Goal: Task Accomplishment & Management: Manage account settings

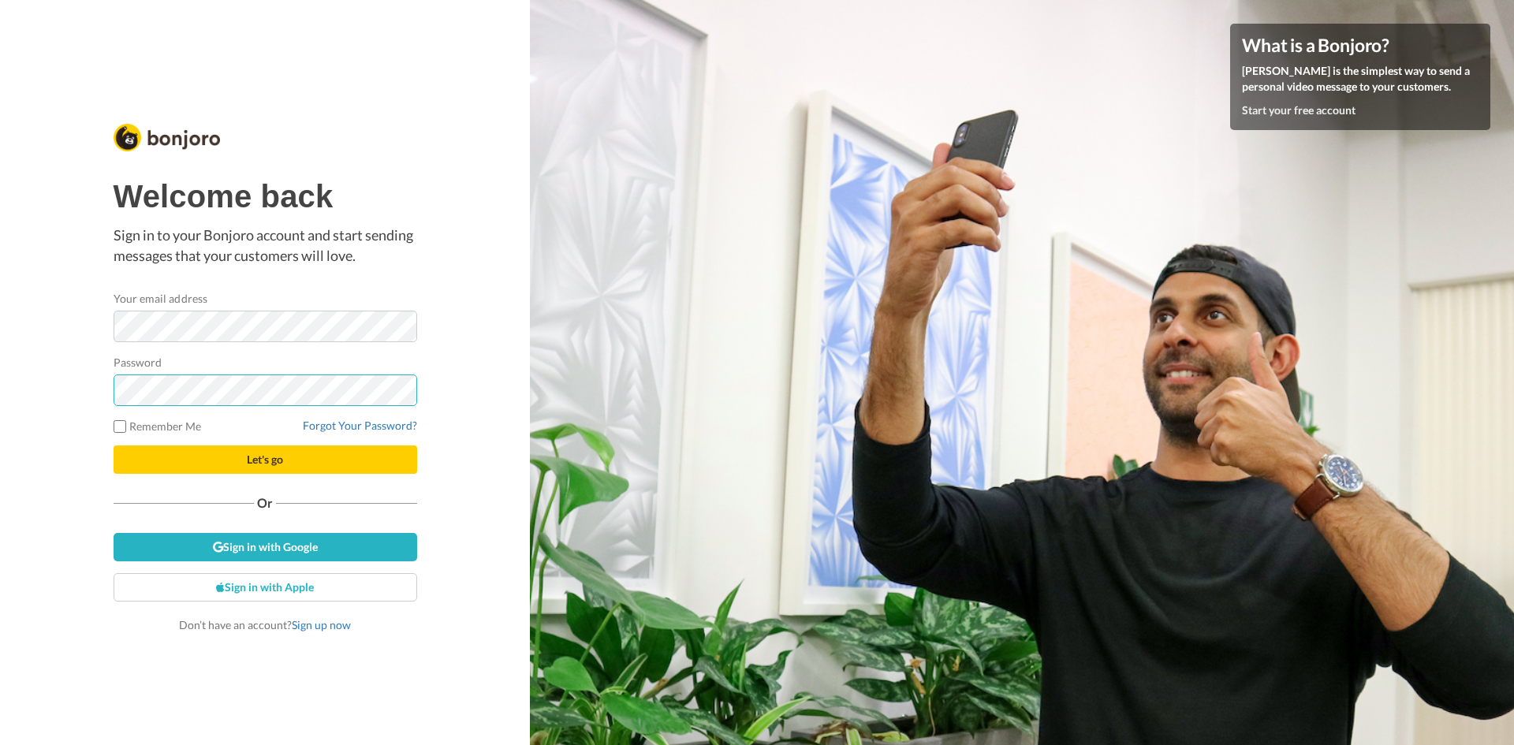
click at [114, 446] on button "Let's go" at bounding box center [266, 460] width 304 height 28
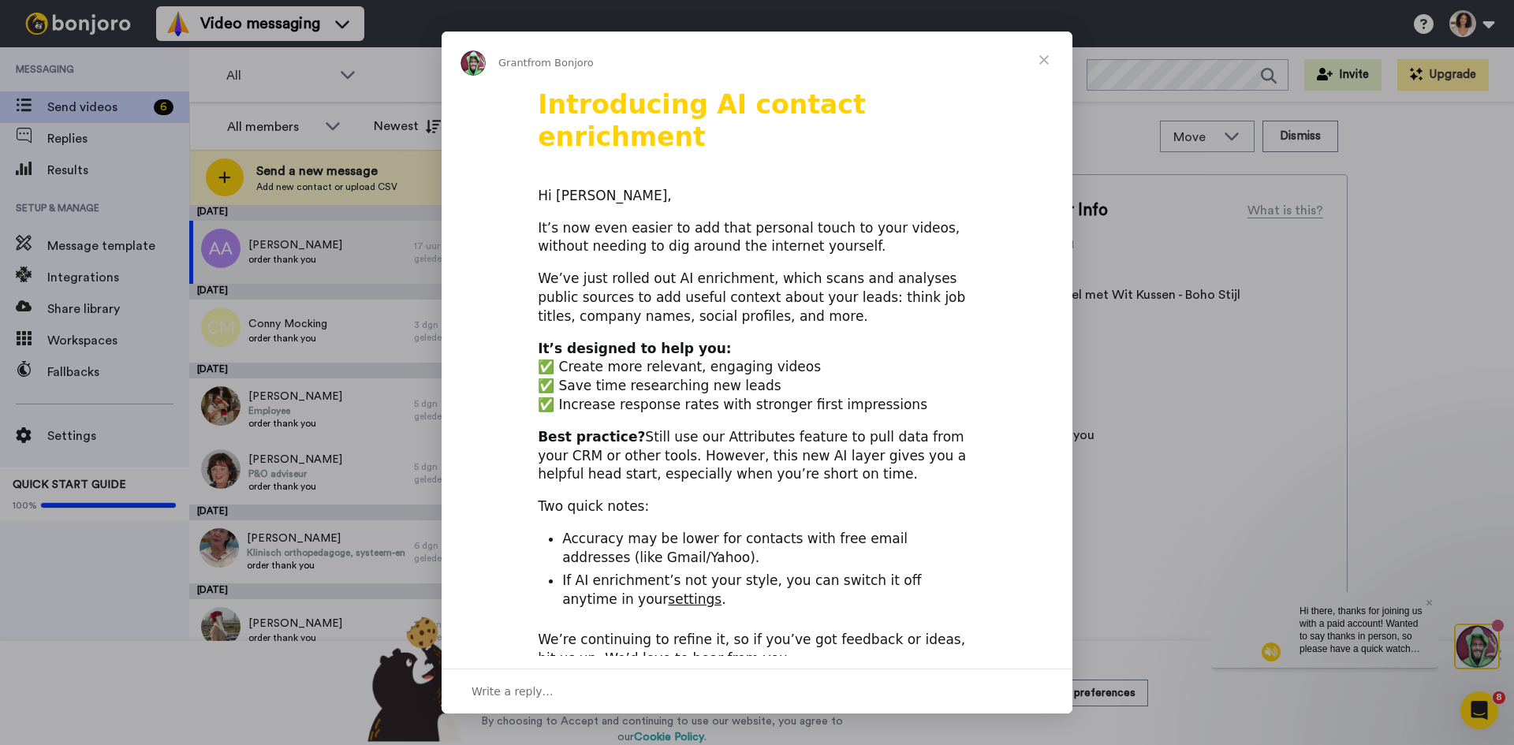
click at [1035, 63] on span "Close" at bounding box center [1044, 60] width 57 height 57
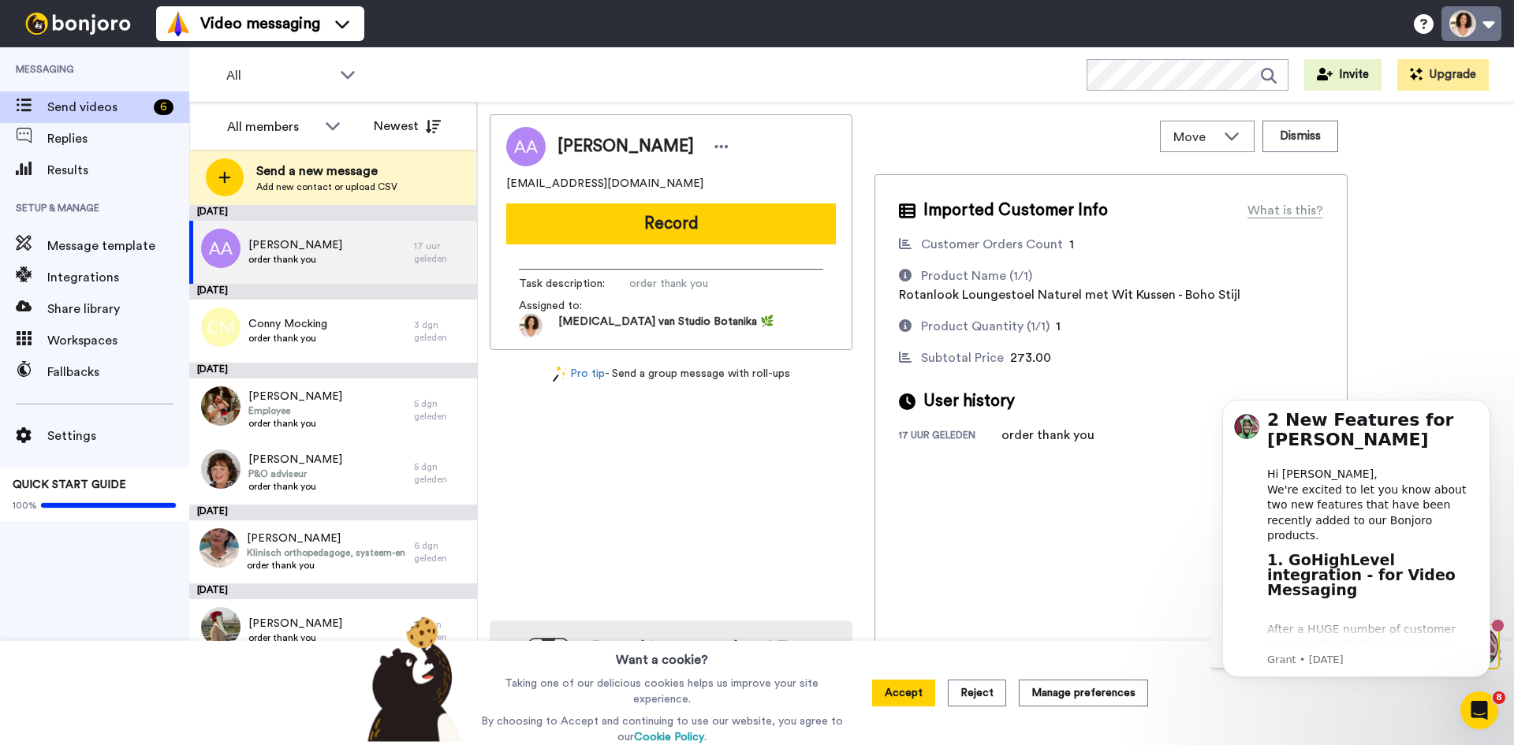
click at [1468, 23] on button at bounding box center [1472, 23] width 60 height 35
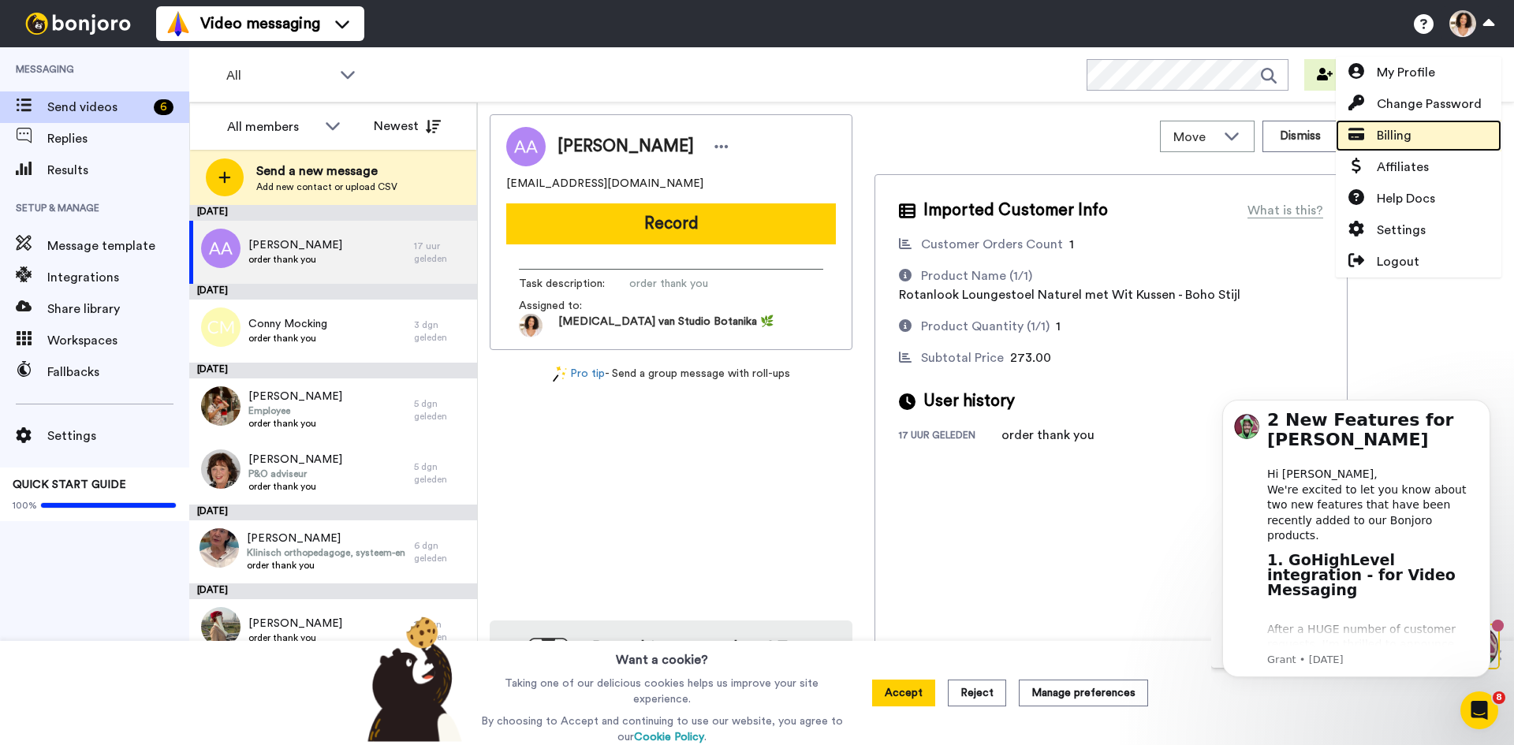
click at [1394, 132] on span "Billing" at bounding box center [1394, 135] width 35 height 19
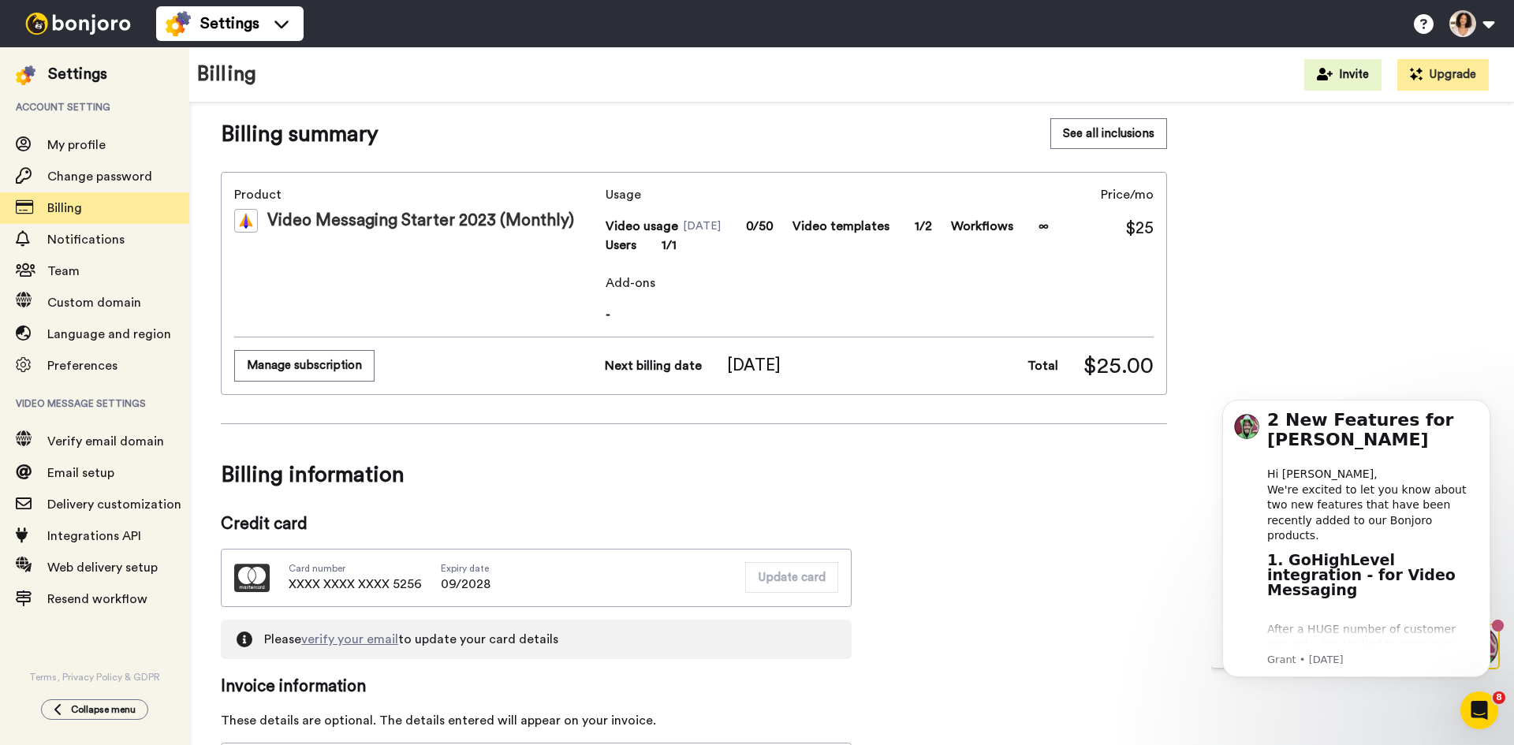
scroll to position [14, 0]
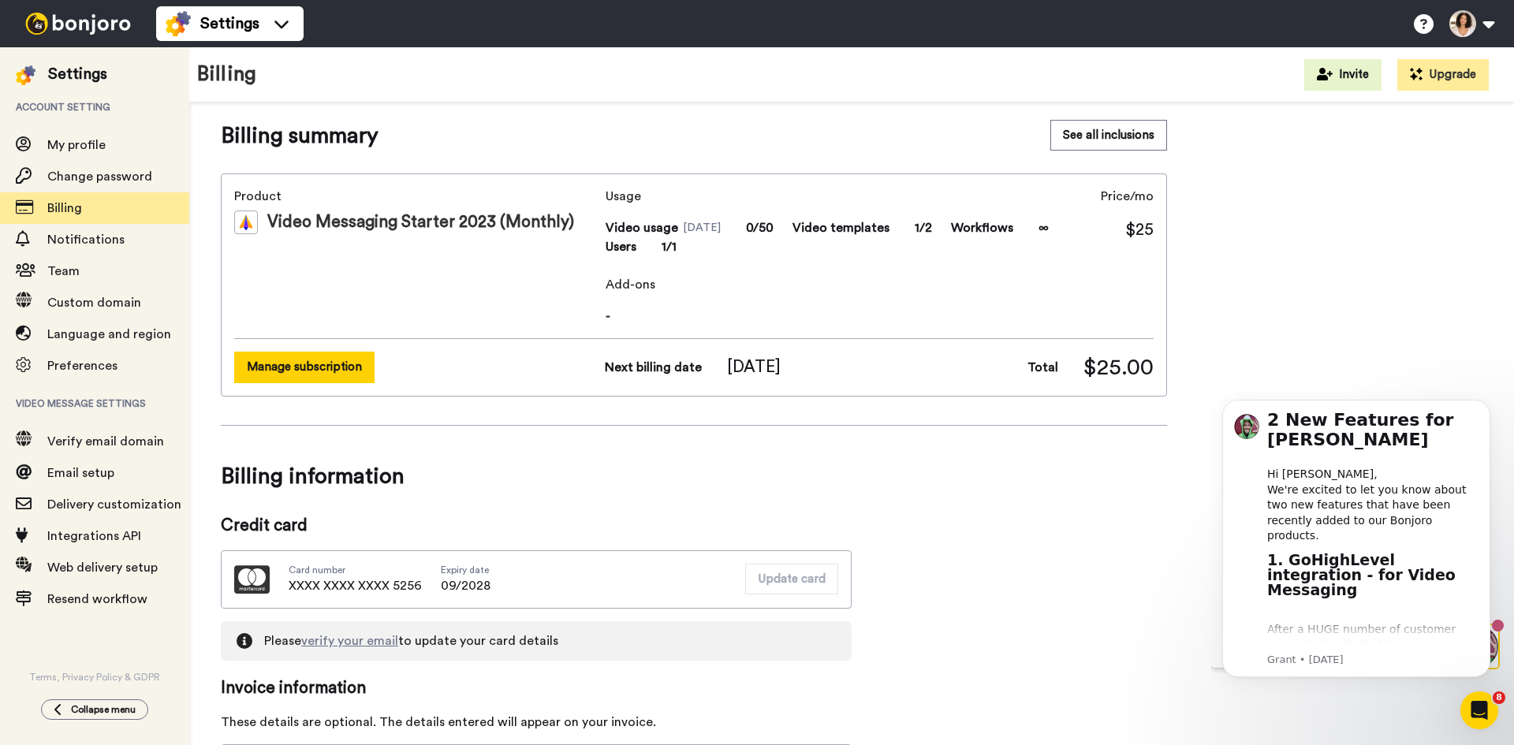
click at [317, 370] on button "Manage subscription" at bounding box center [304, 367] width 140 height 31
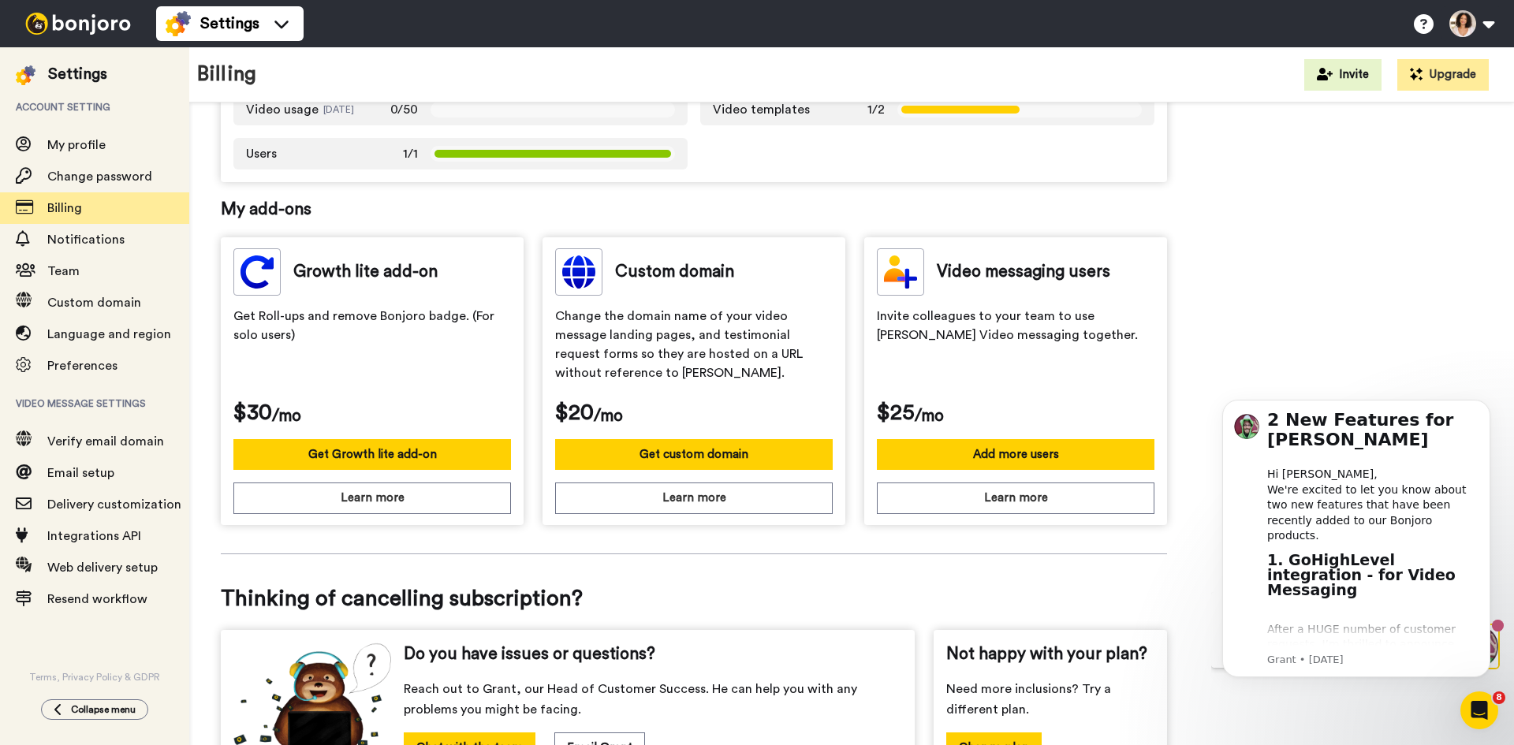
scroll to position [457, 0]
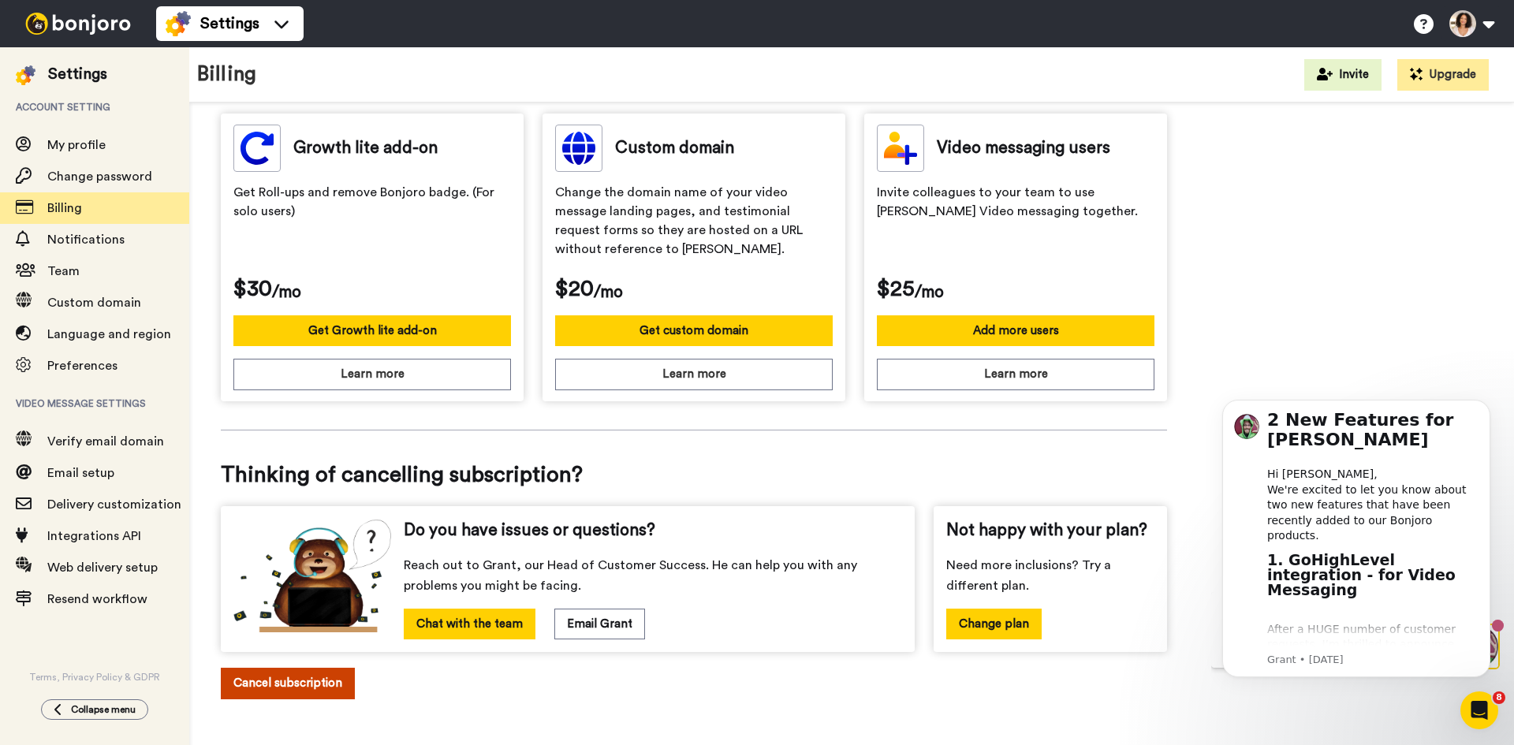
click at [317, 674] on button "Cancel subscription" at bounding box center [288, 683] width 134 height 31
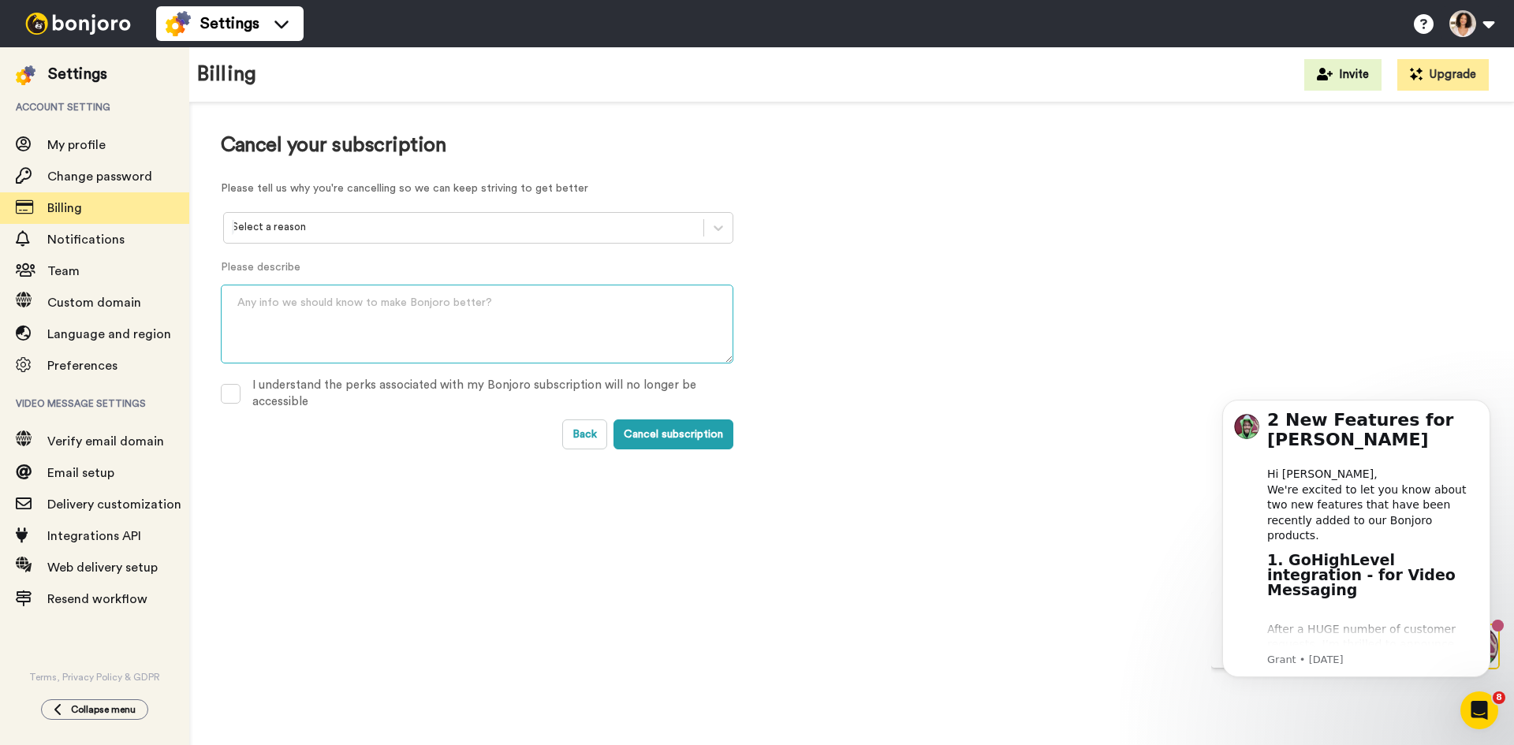
click at [429, 312] on textarea at bounding box center [477, 324] width 513 height 79
click at [422, 238] on div "Select a reason" at bounding box center [463, 227] width 479 height 24
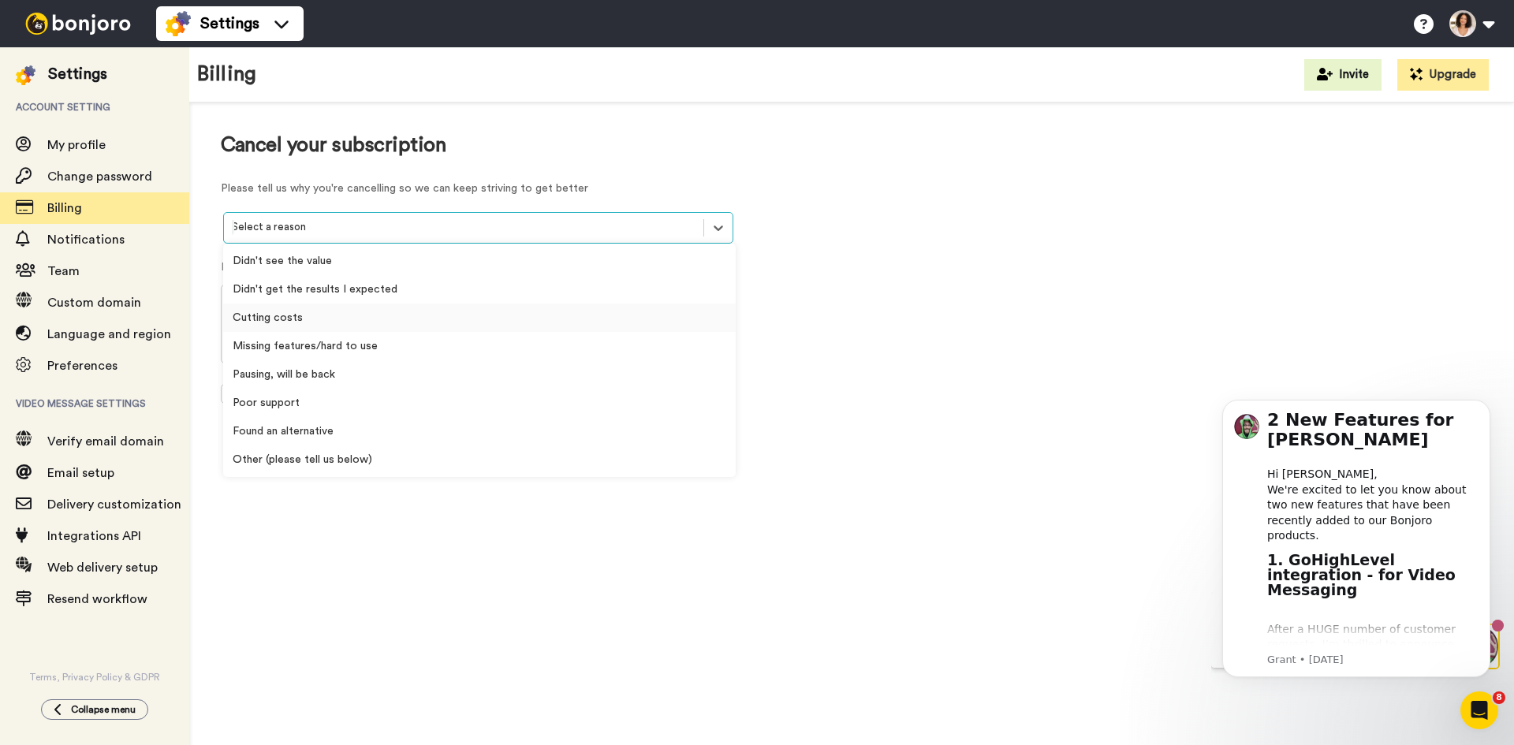
click at [375, 313] on div "Cutting costs" at bounding box center [479, 318] width 513 height 28
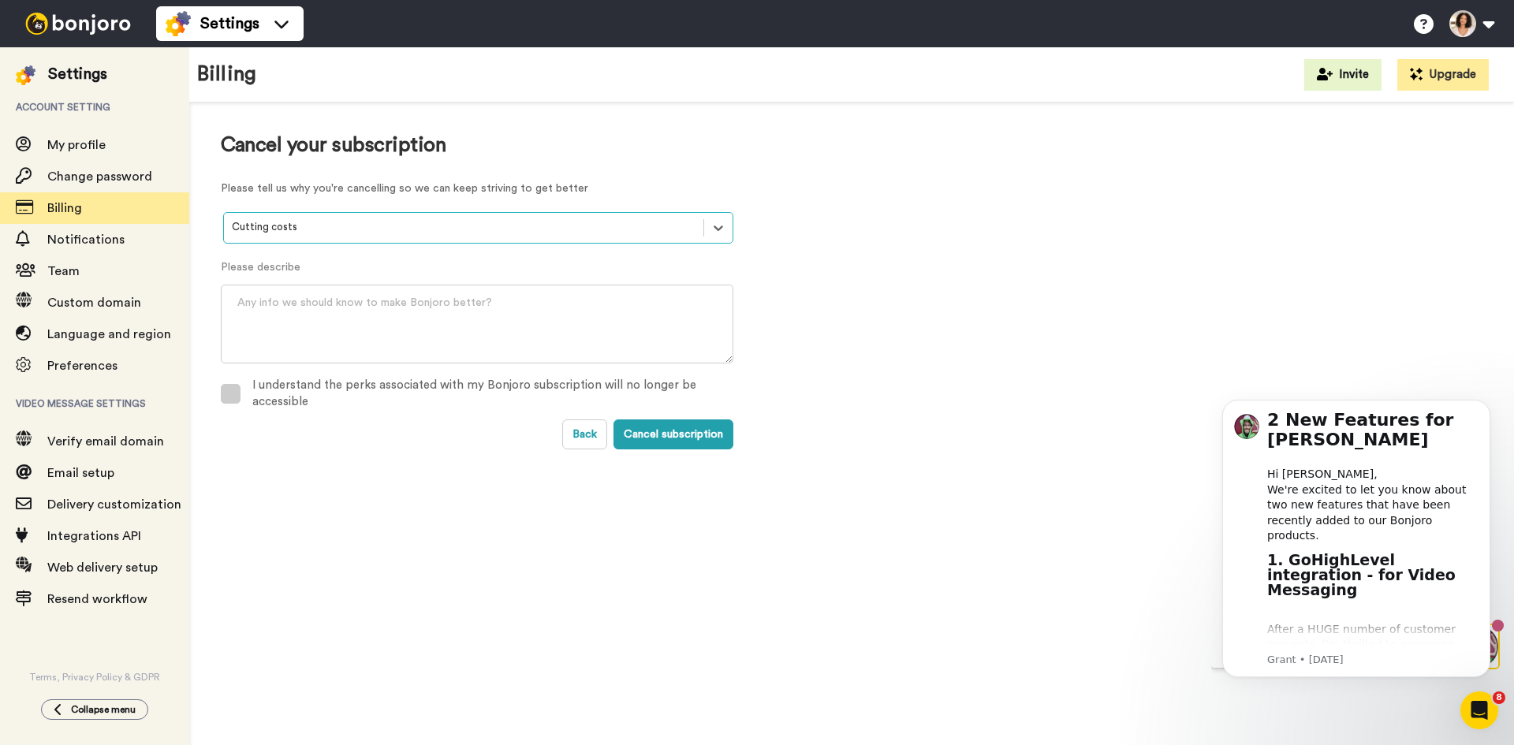
click at [329, 384] on div "I understand the perks associated with my Bonjoro subscription will no longer b…" at bounding box center [492, 394] width 481 height 34
click at [498, 315] on textarea at bounding box center [477, 324] width 513 height 79
click at [326, 300] on textarea "I will come back! As of now my business is too small and cost are too high." at bounding box center [477, 324] width 513 height 79
click at [701, 302] on textarea "I will come back! I love this concept. As of now my business is too small and c…" at bounding box center [477, 324] width 513 height 79
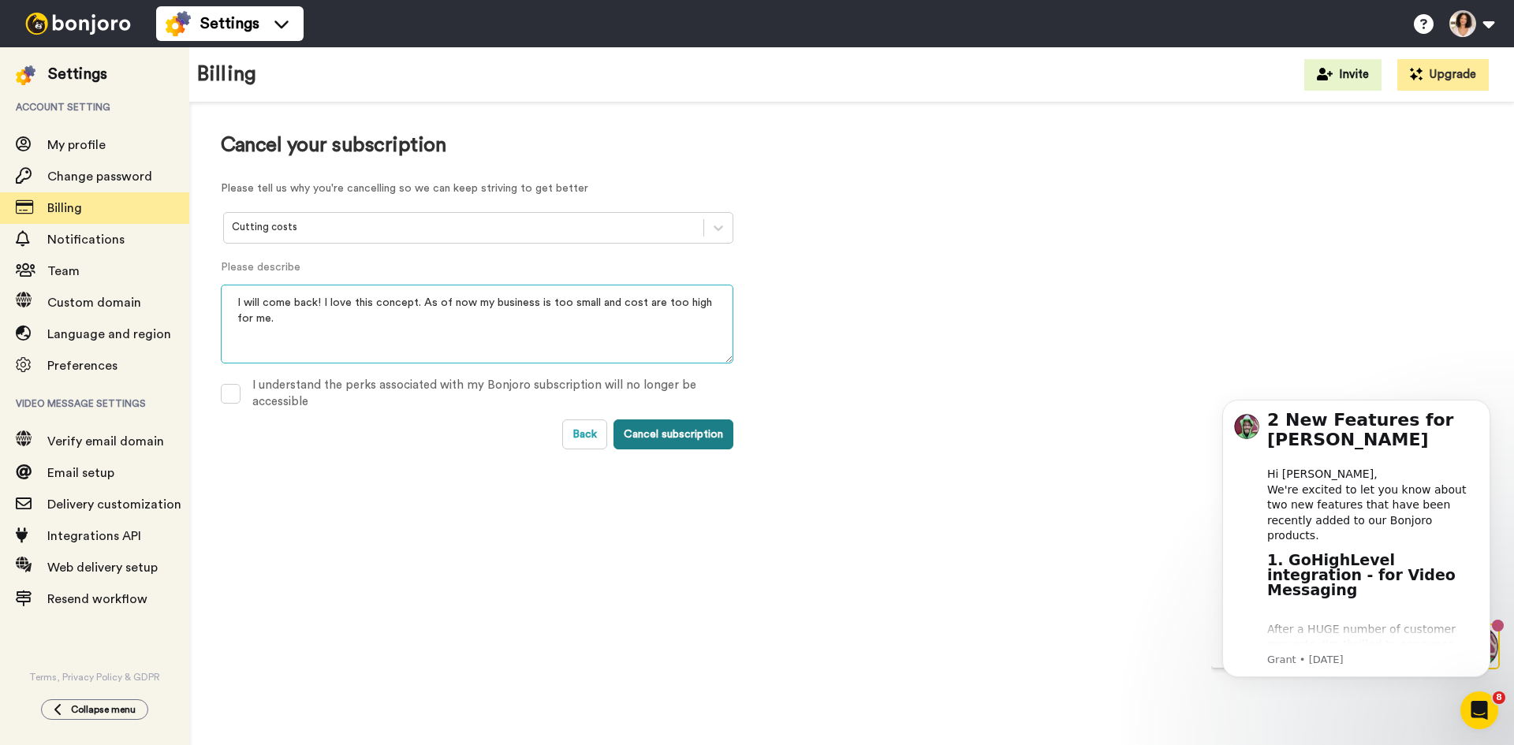
type textarea "I will come back! I love this concept. As of now my business is too small and c…"
click at [697, 442] on button "Cancel subscription" at bounding box center [674, 435] width 120 height 30
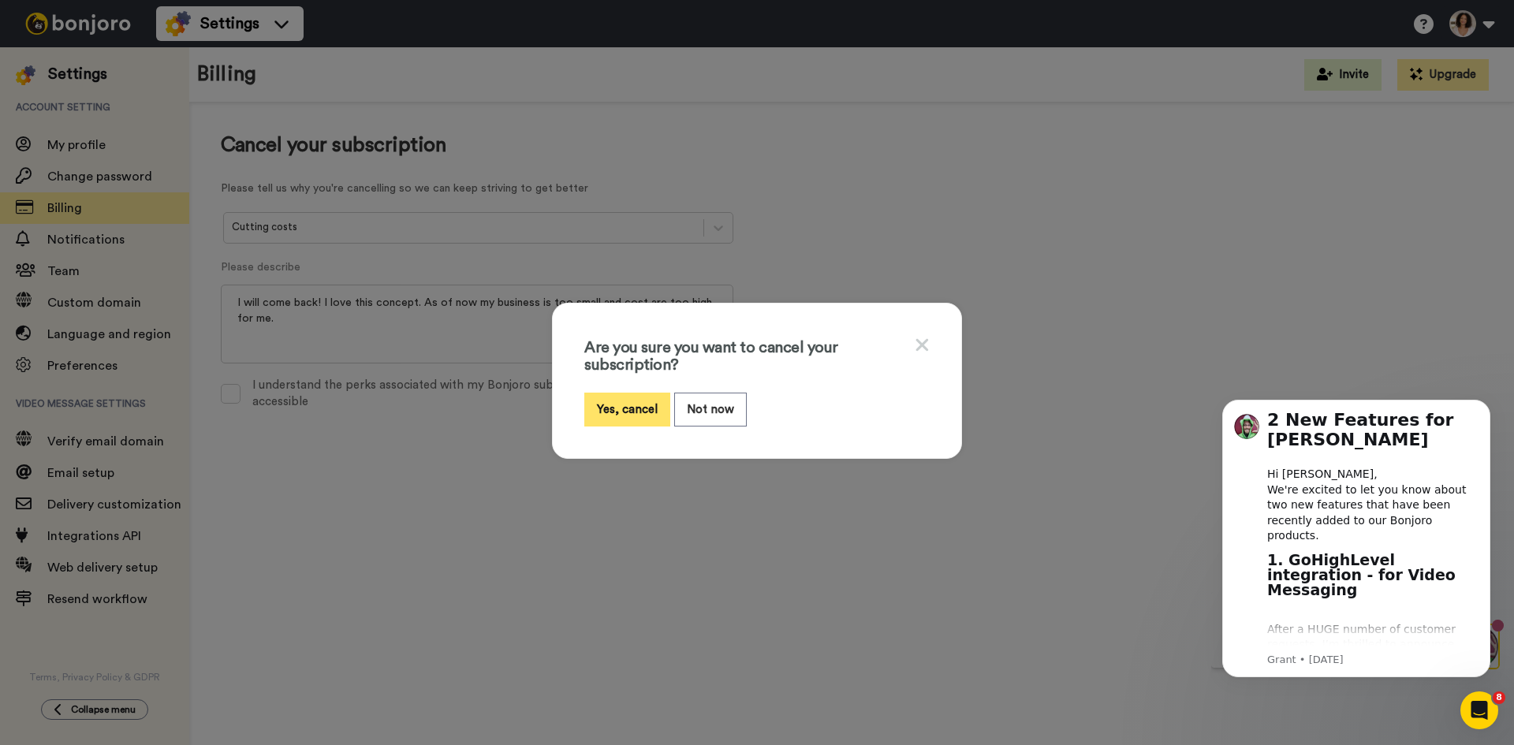
click at [626, 423] on button "Yes, cancel" at bounding box center [627, 410] width 86 height 34
